Goal: Information Seeking & Learning: Find specific page/section

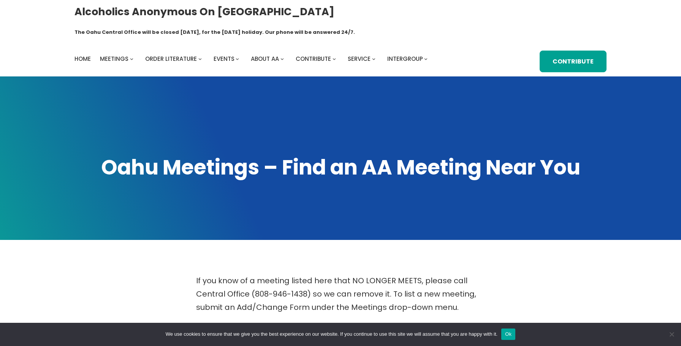
scroll to position [306, 0]
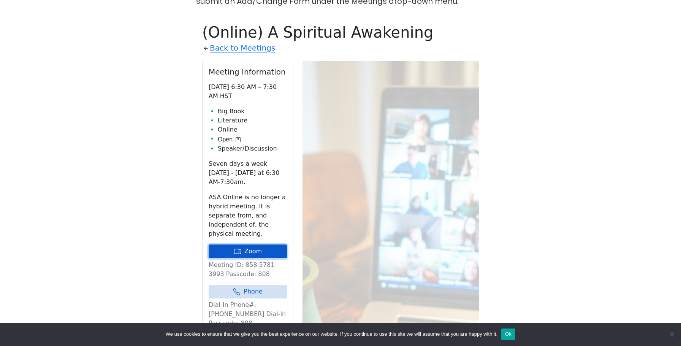
click at [237, 247] on icon at bounding box center [238, 251] width 8 height 8
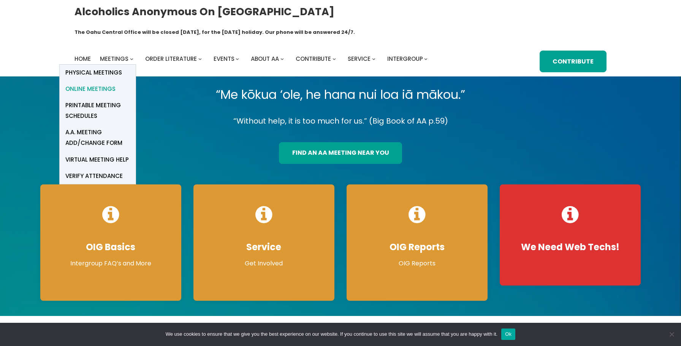
click at [103, 84] on span "Online Meetings" at bounding box center [90, 89] width 50 height 11
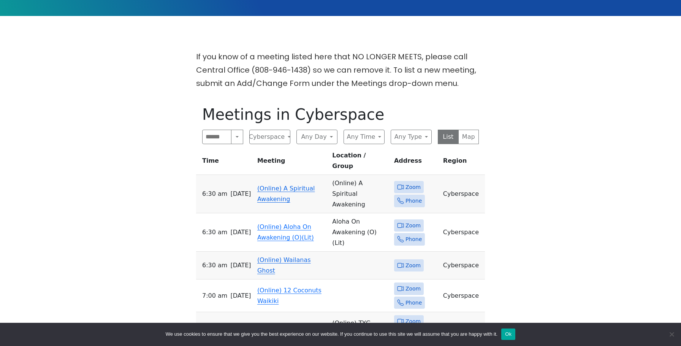
click at [278, 185] on link "(Online) A Spiritual Awakening" at bounding box center [286, 194] width 58 height 18
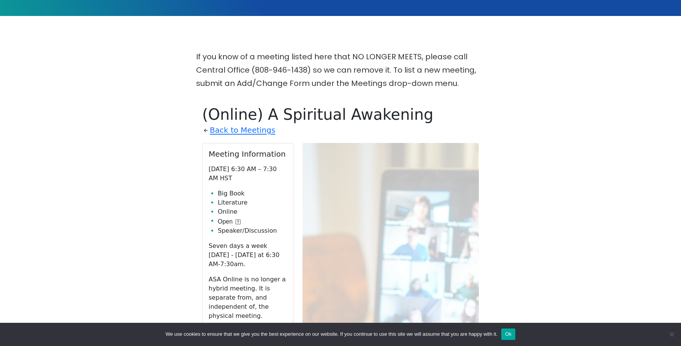
scroll to position [306, 0]
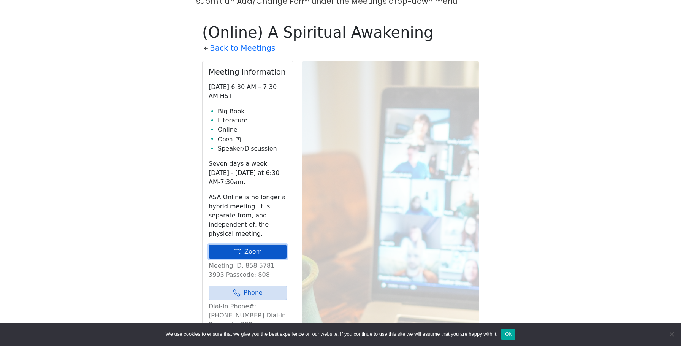
click at [242, 244] on link "Zoom" at bounding box center [248, 251] width 78 height 14
